Goal: Check status: Check status

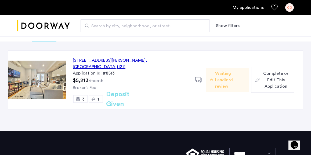
scroll to position [37, 0]
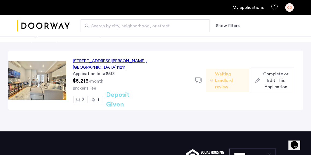
click at [224, 78] on span "Waiting Landlord review" at bounding box center [230, 80] width 30 height 19
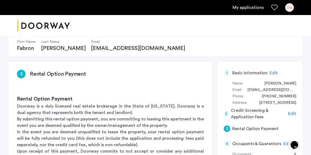
scroll to position [77, 0]
